Goal: Task Accomplishment & Management: Manage account settings

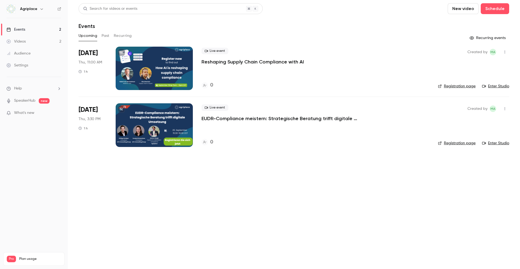
click at [33, 12] on div "Agriplace" at bounding box center [34, 8] width 55 height 9
click at [37, 10] on h6 "Agriplace" at bounding box center [28, 8] width 17 height 5
click at [40, 10] on icon "button" at bounding box center [42, 9] width 4 height 4
click at [12, 8] on div at bounding box center [260, 134] width 520 height 269
click at [12, 8] on img at bounding box center [11, 9] width 9 height 9
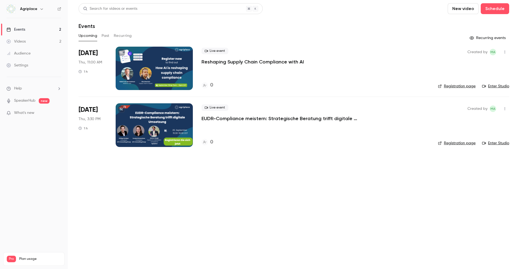
click at [26, 33] on link "Events 2" at bounding box center [34, 30] width 68 height 12
click at [104, 36] on button "Past" at bounding box center [106, 35] width 8 height 9
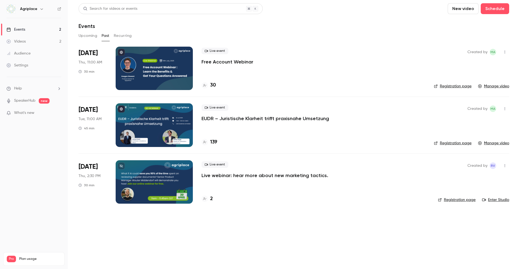
click at [458, 142] on link "Registration page" at bounding box center [453, 142] width 38 height 5
click at [81, 34] on button "Upcoming" at bounding box center [88, 35] width 19 height 9
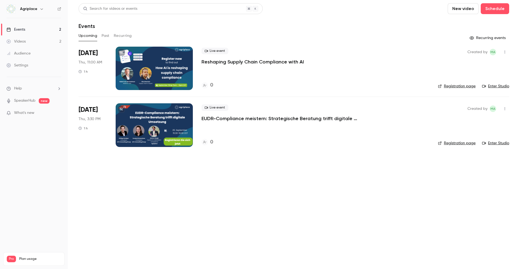
click at [245, 62] on p "Reshaping Supply Chain Compliance with AI" at bounding box center [253, 62] width 102 height 7
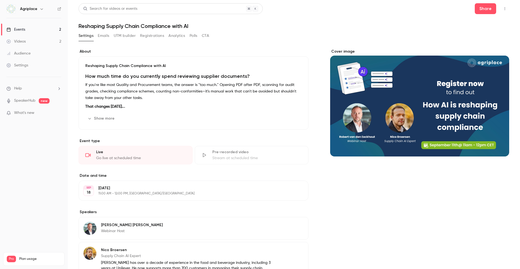
click at [289, 117] on button "Edit" at bounding box center [292, 118] width 20 height 9
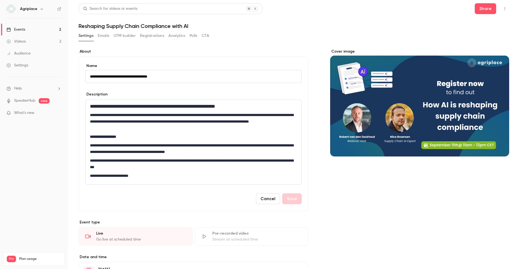
click at [267, 201] on button "Cancel" at bounding box center [268, 198] width 24 height 11
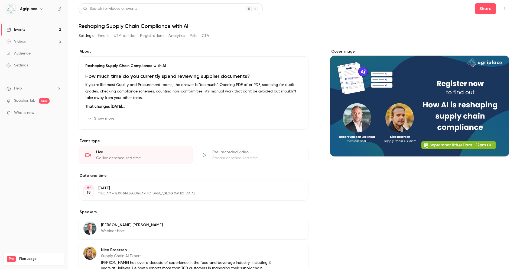
click at [503, 9] on icon "button" at bounding box center [505, 9] width 4 height 4
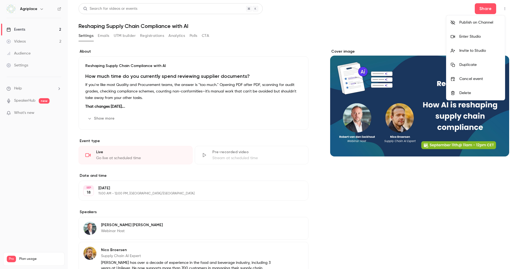
click at [385, 34] on div at bounding box center [260, 134] width 520 height 269
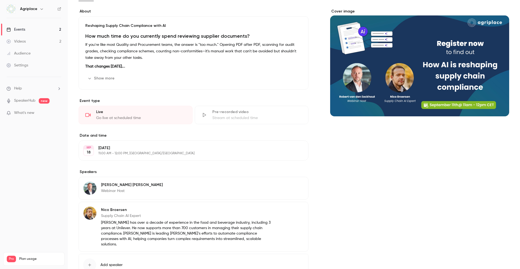
scroll to position [75, 0]
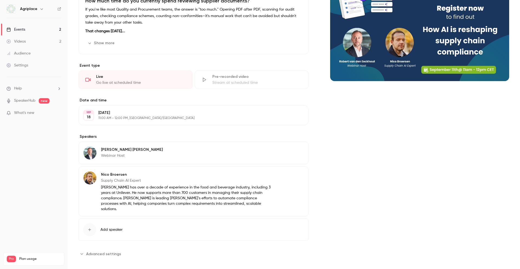
drag, startPoint x: 81, startPoint y: 246, endPoint x: 78, endPoint y: 246, distance: 3.3
click at [78, 246] on main "Search for videos or events Share Reshaping Supply Chain Compliance with AI Set…" at bounding box center [294, 134] width 453 height 269
click at [87, 251] on span "Advanced settings" at bounding box center [103, 254] width 35 height 6
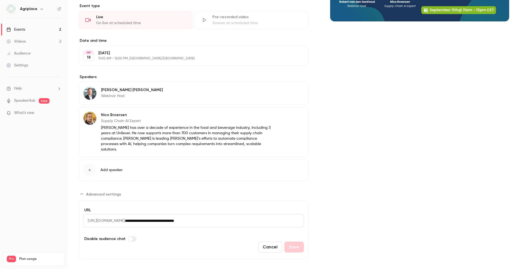
scroll to position [136, 0]
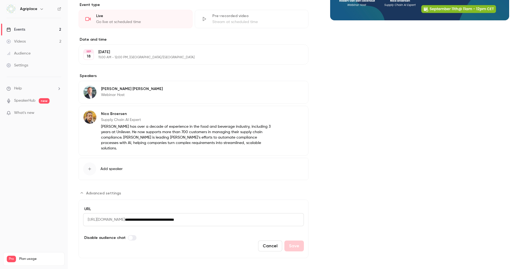
drag, startPoint x: 235, startPoint y: 215, endPoint x: 67, endPoint y: 217, distance: 167.8
click at [67, 217] on div "Agriplace Events 2 Videos 2 Audience Settings Help SpeakerHub new What's new Pr…" at bounding box center [260, 134] width 520 height 269
click at [265, 240] on button "Cancel" at bounding box center [270, 245] width 24 height 11
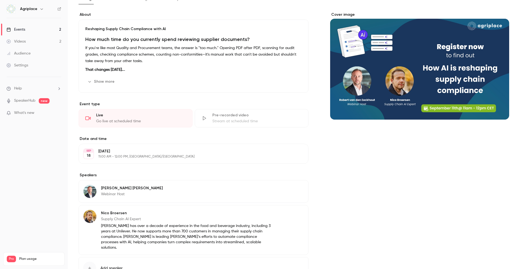
scroll to position [0, 0]
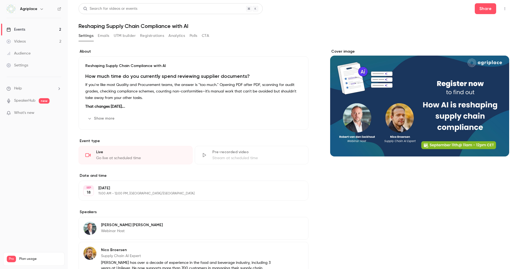
click at [101, 33] on button "Emails" at bounding box center [103, 35] width 11 height 9
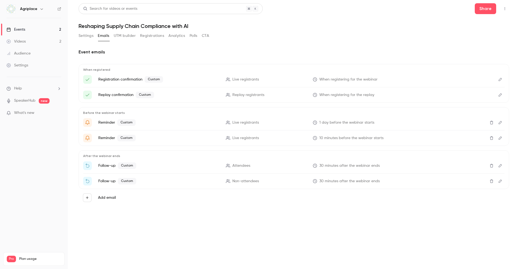
click at [500, 80] on icon "Edit" at bounding box center [500, 80] width 4 height 4
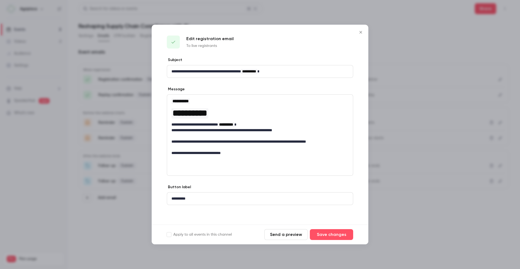
click at [362, 27] on button "Close" at bounding box center [361, 32] width 11 height 11
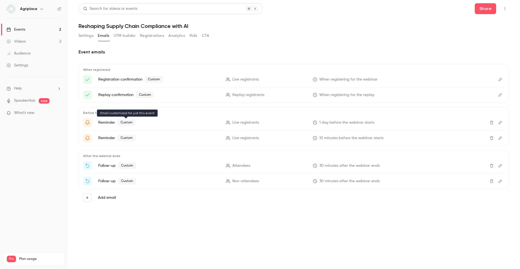
click at [129, 123] on span "Custom" at bounding box center [126, 122] width 18 height 7
click at [499, 121] on icon "Edit" at bounding box center [500, 123] width 4 height 4
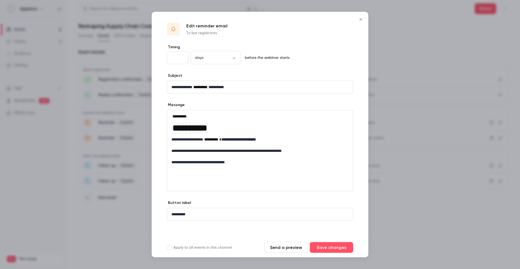
click at [363, 17] on icon "Close" at bounding box center [361, 19] width 7 height 4
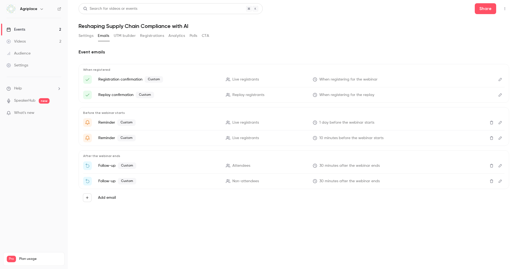
click at [500, 182] on icon "Edit" at bounding box center [500, 181] width 4 height 4
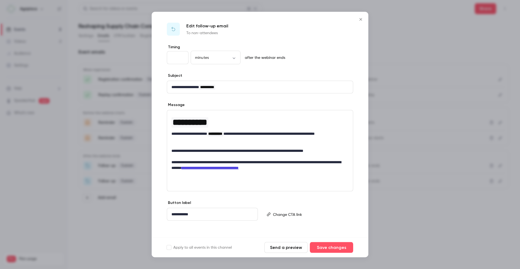
click at [359, 19] on icon "Close" at bounding box center [361, 19] width 7 height 4
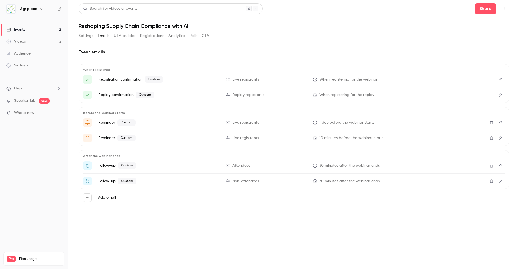
click at [131, 38] on button "UTM builder" at bounding box center [125, 35] width 22 height 9
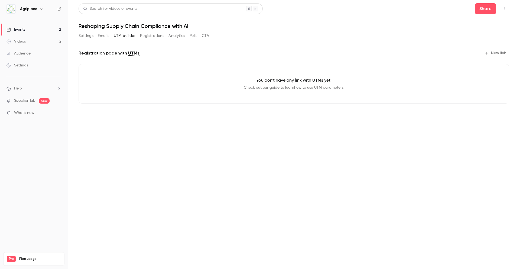
click at [154, 35] on button "Registrations" at bounding box center [152, 35] width 24 height 9
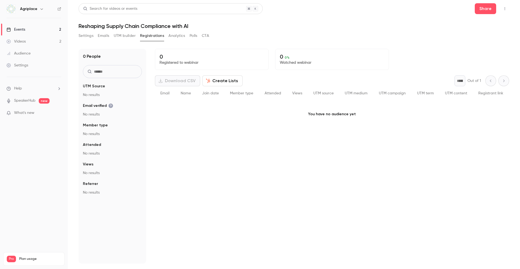
click at [178, 39] on button "Analytics" at bounding box center [177, 35] width 17 height 9
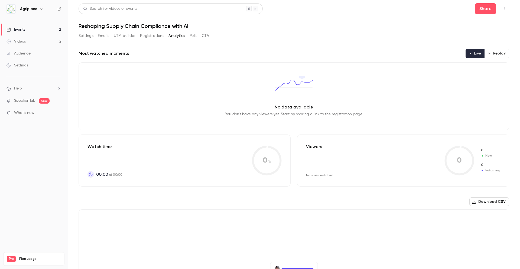
click at [193, 33] on button "Polls" at bounding box center [194, 35] width 8 height 9
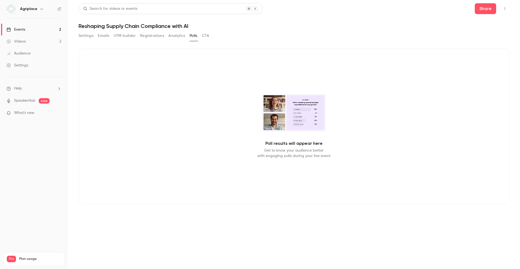
click at [209, 37] on button "CTA" at bounding box center [205, 35] width 7 height 9
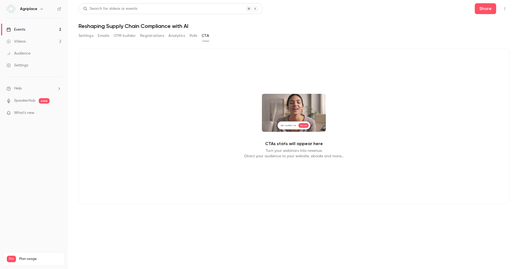
drag, startPoint x: 88, startPoint y: 33, endPoint x: 47, endPoint y: 25, distance: 42.3
click at [87, 33] on button "Settings" at bounding box center [86, 35] width 15 height 9
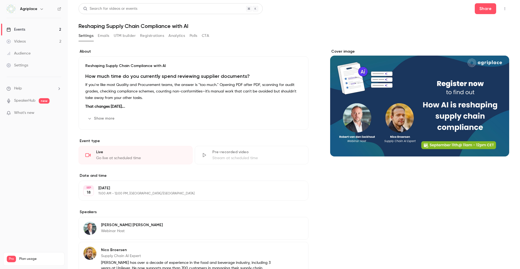
click at [40, 24] on link "Events 2" at bounding box center [34, 30] width 68 height 12
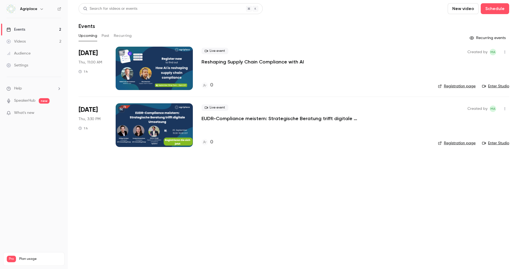
click at [460, 84] on link "Registration page" at bounding box center [457, 85] width 38 height 5
drag, startPoint x: 510, startPoint y: 48, endPoint x: 508, endPoint y: 51, distance: 3.5
click at [510, 48] on main "Search for videos or events New video Schedule Events Upcoming Past Recurring R…" at bounding box center [294, 134] width 453 height 269
click at [507, 52] on icon "button" at bounding box center [505, 52] width 4 height 4
click at [509, 52] on div at bounding box center [260, 134] width 520 height 269
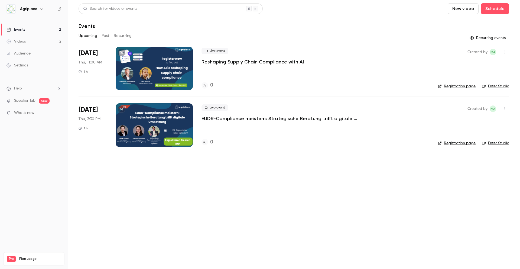
click at [499, 86] on link "Enter Studio" at bounding box center [495, 85] width 27 height 5
click at [53, 46] on link "Videos 2" at bounding box center [34, 42] width 68 height 12
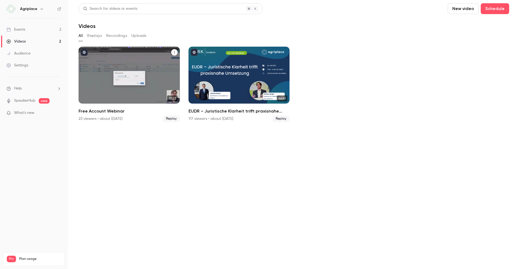
click at [155, 69] on div "Free Account Webinar" at bounding box center [129, 75] width 101 height 57
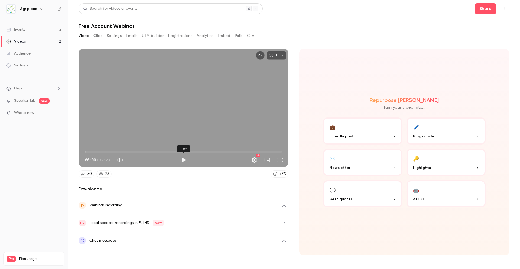
click at [184, 162] on button "Play" at bounding box center [183, 159] width 11 height 11
click at [153, 115] on div "Trim 00:08 00:08 / 32:23 HD" at bounding box center [184, 108] width 210 height 118
type input "***"
click at [98, 37] on button "Clips" at bounding box center [98, 35] width 9 height 9
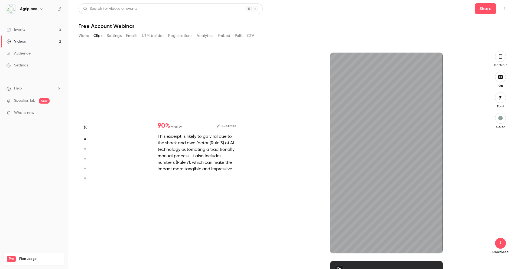
scroll to position [119, 0]
type input "*"
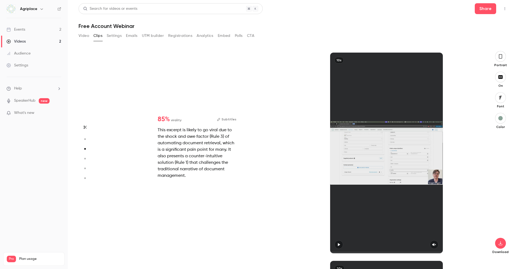
scroll to position [416, 0]
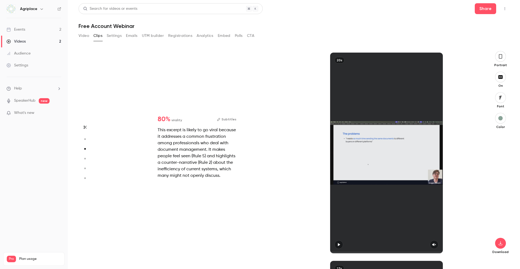
type input "*"
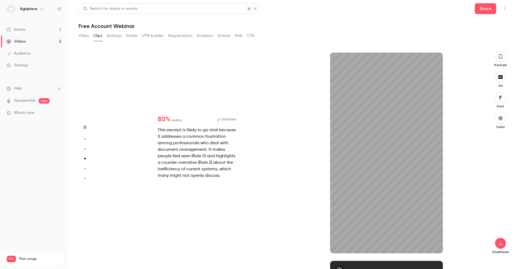
scroll to position [624, 0]
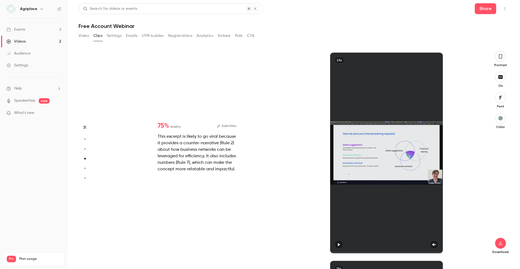
type input "*"
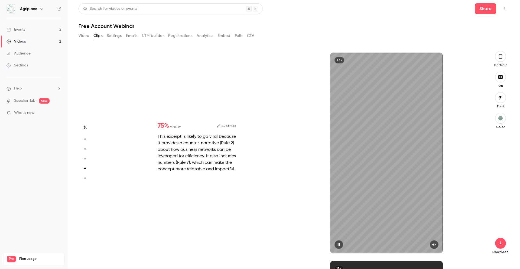
type input "*"
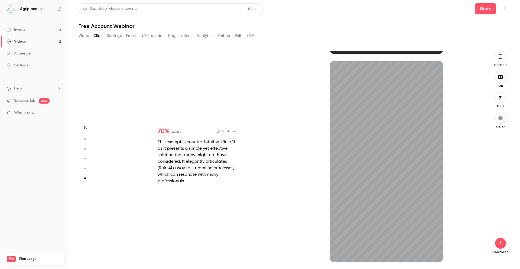
scroll to position [1032, 0]
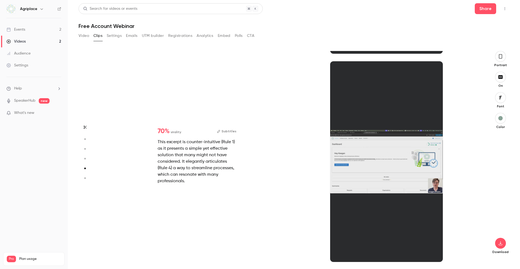
type input "*"
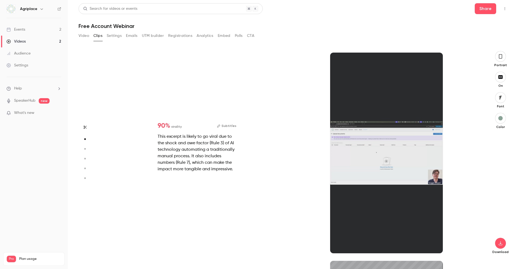
scroll to position [208, 0]
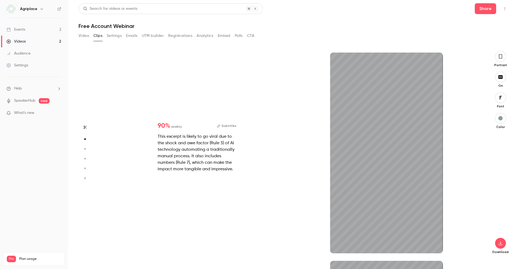
type input "***"
click at [118, 39] on button "Settings" at bounding box center [114, 35] width 15 height 9
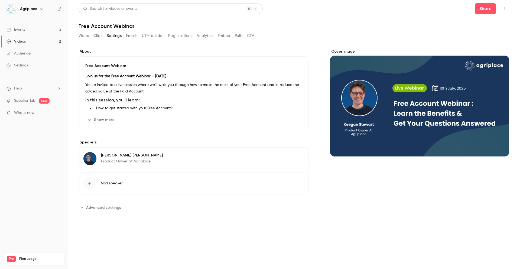
click at [133, 37] on button "Emails" at bounding box center [131, 35] width 11 height 9
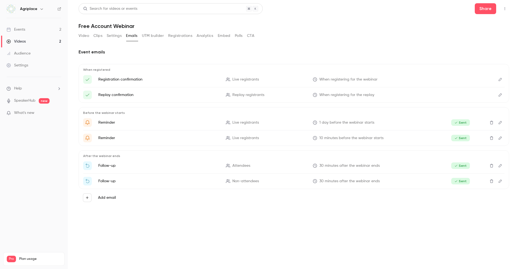
click at [148, 36] on button "UTM builder" at bounding box center [153, 35] width 22 height 9
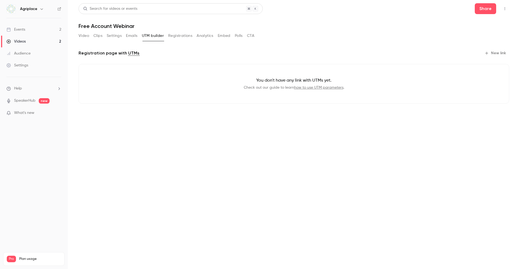
drag, startPoint x: 188, startPoint y: 38, endPoint x: 196, endPoint y: 37, distance: 8.7
click at [188, 38] on button "Registrations" at bounding box center [180, 35] width 24 height 9
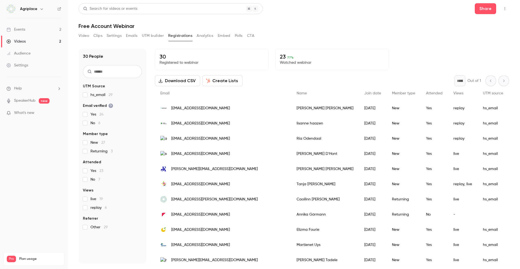
click at [210, 34] on button "Analytics" at bounding box center [205, 35] width 17 height 9
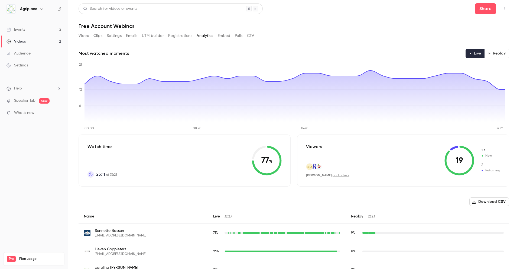
click at [218, 33] on button "Embed" at bounding box center [224, 35] width 13 height 9
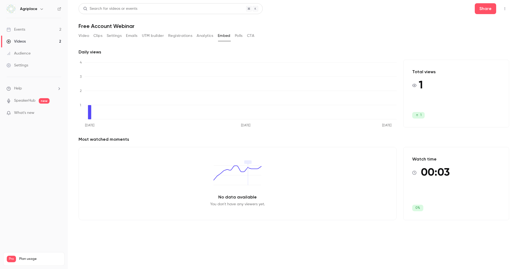
click at [41, 58] on link "Audience" at bounding box center [34, 53] width 68 height 12
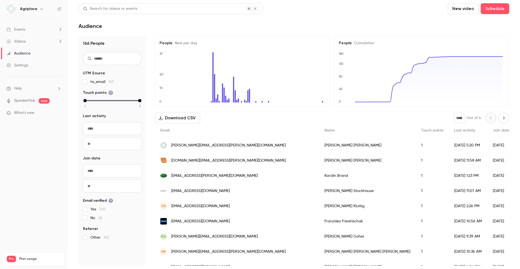
click at [34, 66] on link "Settings" at bounding box center [34, 65] width 68 height 12
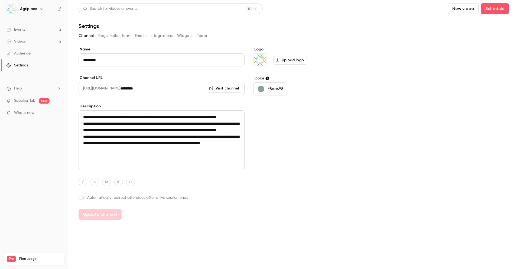
click at [40, 8] on icon "button" at bounding box center [42, 9] width 4 height 4
click at [36, 42] on div "Agriplace [EMAIL_ADDRESS][DOMAIN_NAME] Billing Pro New channel Log out" at bounding box center [45, 54] width 81 height 64
click at [34, 35] on div "Agriplace [EMAIL_ADDRESS][DOMAIN_NAME] Billing Pro New channel Log out" at bounding box center [45, 54] width 81 height 64
drag, startPoint x: 15, startPoint y: 16, endPoint x: 9, endPoint y: 11, distance: 7.5
click at [15, 16] on div at bounding box center [260, 134] width 520 height 269
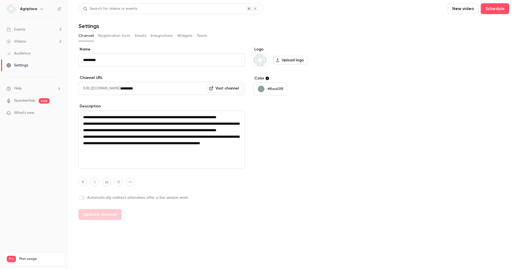
click at [9, 10] on img at bounding box center [11, 9] width 9 height 9
click at [9, 9] on img at bounding box center [11, 9] width 9 height 9
drag, startPoint x: 9, startPoint y: 9, endPoint x: 17, endPoint y: 15, distance: 9.3
click at [9, 11] on img at bounding box center [11, 9] width 9 height 9
click at [114, 35] on button "Registration form" at bounding box center [114, 35] width 32 height 9
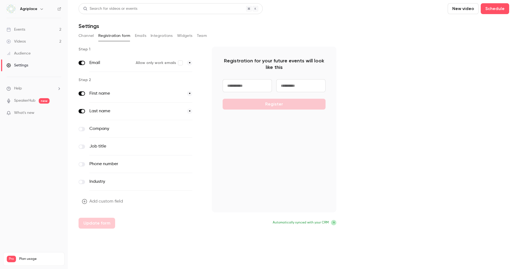
click at [88, 33] on button "Channel" at bounding box center [86, 35] width 15 height 9
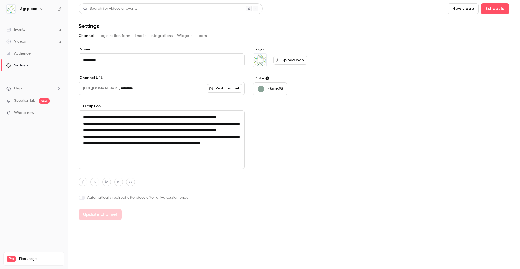
click at [220, 91] on link "Visit channel" at bounding box center [225, 88] width 36 height 9
click at [31, 27] on link "Events 2" at bounding box center [34, 30] width 68 height 12
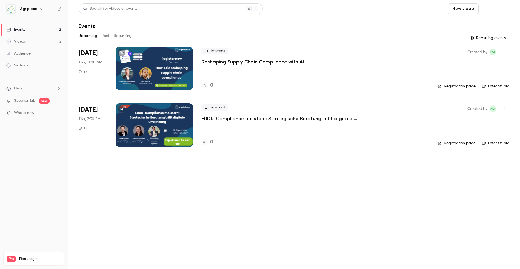
click at [505, 11] on button "Schedule" at bounding box center [495, 8] width 28 height 11
click at [277, 24] on div at bounding box center [260, 134] width 520 height 269
